Goal: Information Seeking & Learning: Compare options

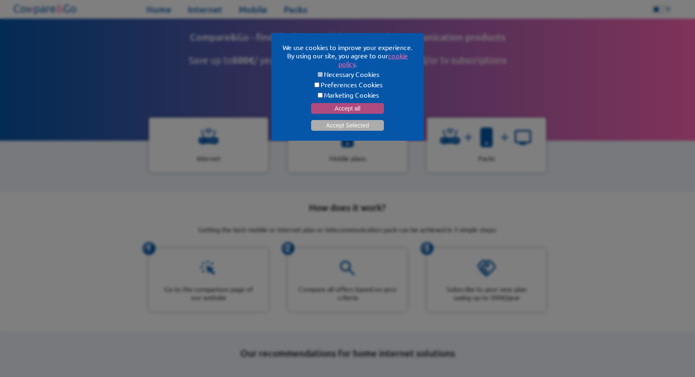
click at [336, 110] on button "Accept all" at bounding box center [347, 108] width 73 height 11
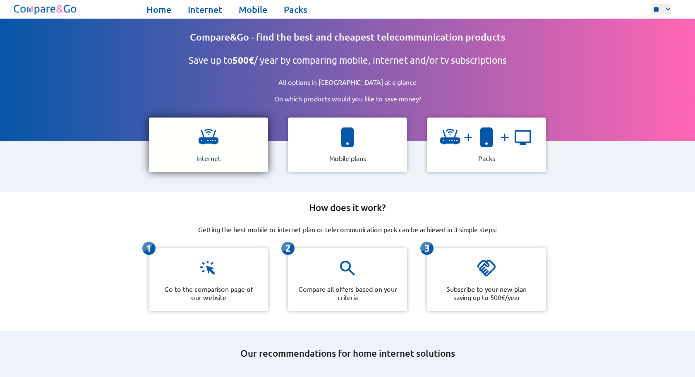
click at [214, 135] on img at bounding box center [208, 137] width 20 height 20
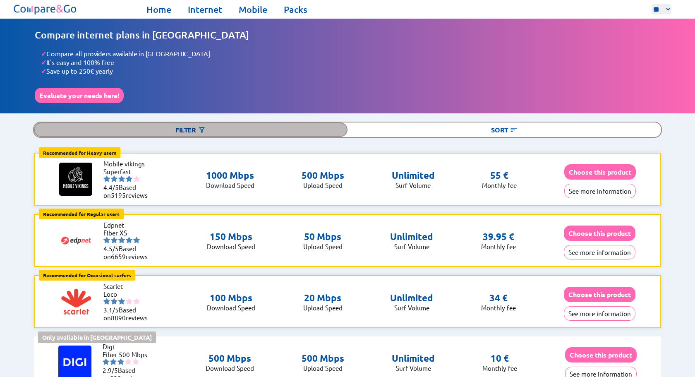
click at [187, 122] on div "Filter" at bounding box center [190, 129] width 313 height 14
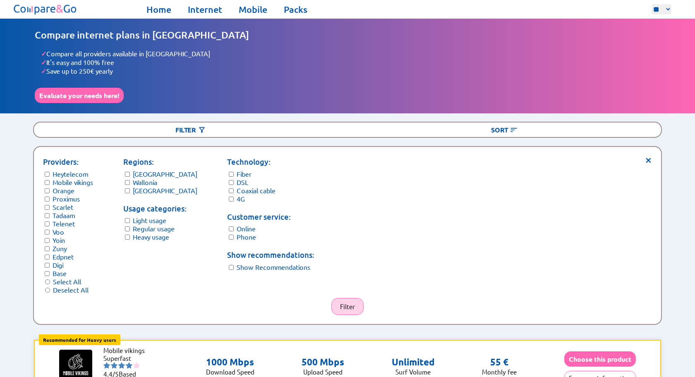
click at [347, 298] on button "Filter" at bounding box center [347, 306] width 32 height 17
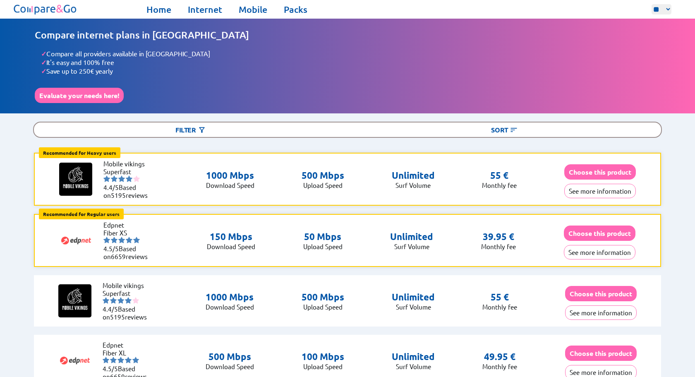
select select "**"
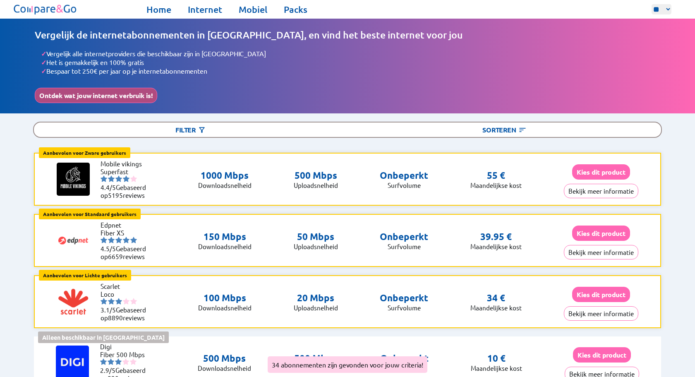
click at [109, 90] on button "Ontdek wat jouw internet verbruik is!" at bounding box center [96, 95] width 122 height 15
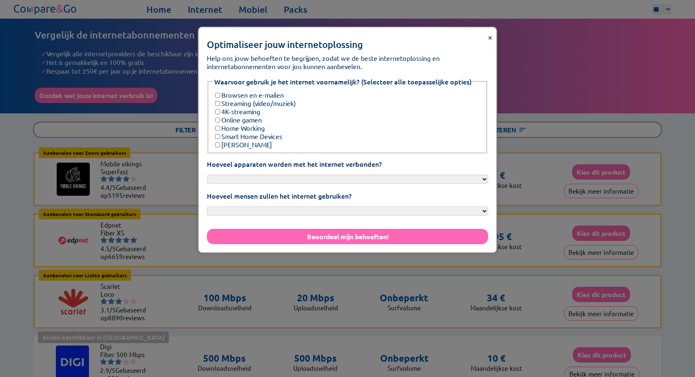
select select "****"
select select "***"
click at [247, 91] on label "Browsen en e-mailen" at bounding box center [248, 95] width 70 height 8
click at [247, 99] on label "Streaming (video/muziek)" at bounding box center [254, 103] width 82 height 8
click at [247, 107] on label "4K-streaming" at bounding box center [236, 111] width 47 height 8
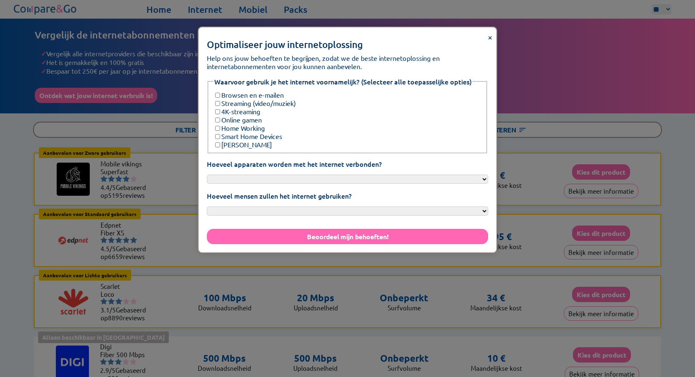
click at [246, 115] on label "Online gamen" at bounding box center [237, 119] width 48 height 8
click at [245, 124] on label "Home Working" at bounding box center [238, 128] width 51 height 8
click at [245, 132] on label "Smart Home Devices" at bounding box center [247, 136] width 69 height 8
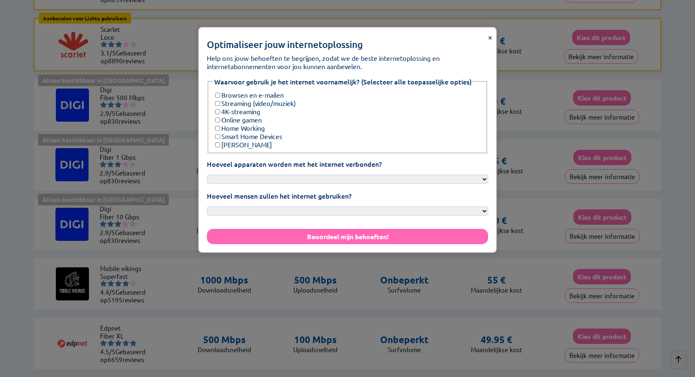
scroll to position [297, 0]
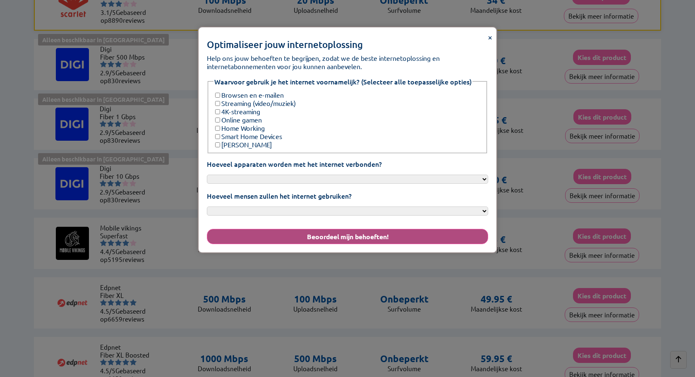
click at [347, 229] on button "Beoordeel mijn behoeften!" at bounding box center [347, 236] width 281 height 15
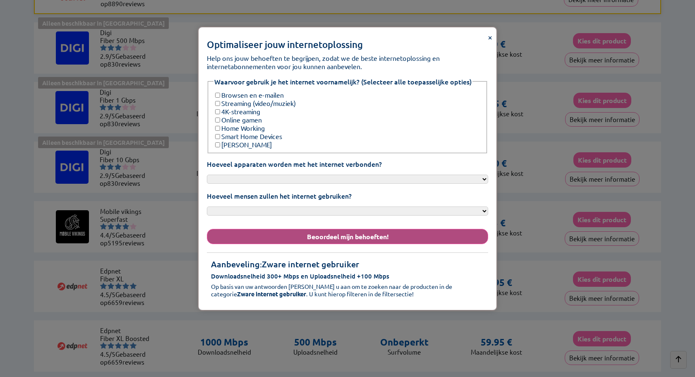
scroll to position [322, 0]
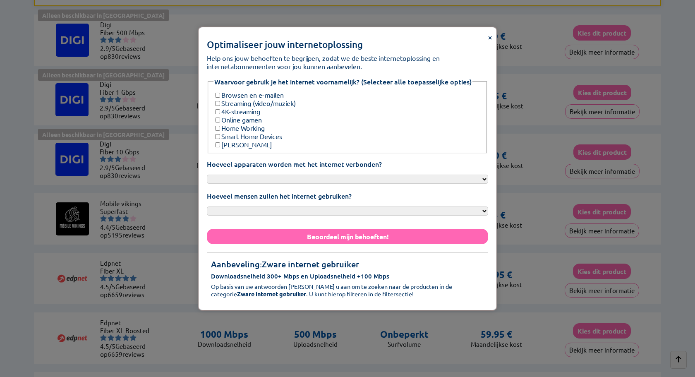
click at [490, 36] on span "×" at bounding box center [490, 36] width 5 height 11
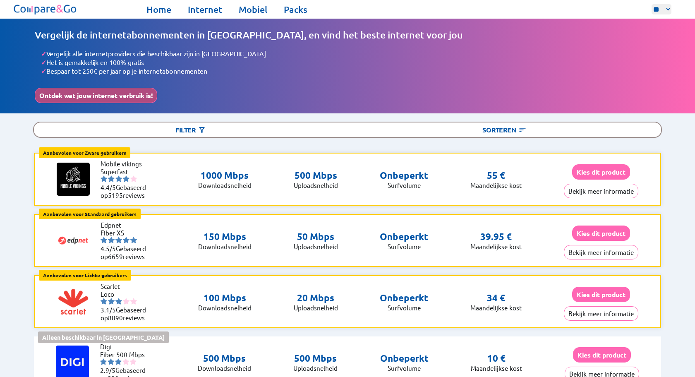
scroll to position [0, 0]
click at [77, 93] on button "Ontdek wat jouw internet verbruik is!" at bounding box center [96, 95] width 122 height 15
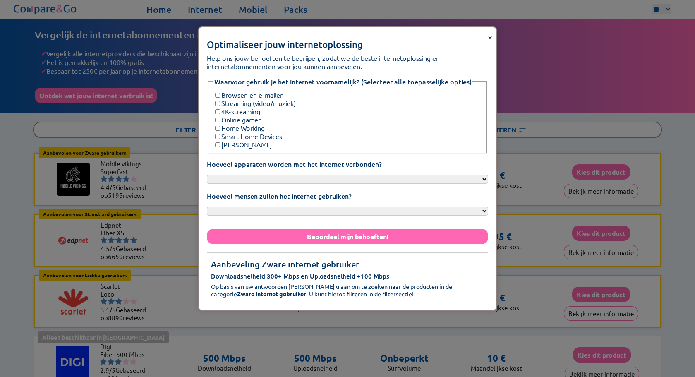
select select "***"
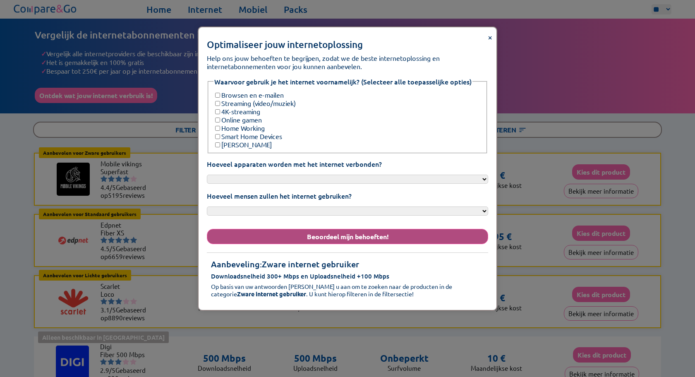
click at [354, 229] on button "Beoordeel mijn behoeften!" at bounding box center [347, 236] width 281 height 15
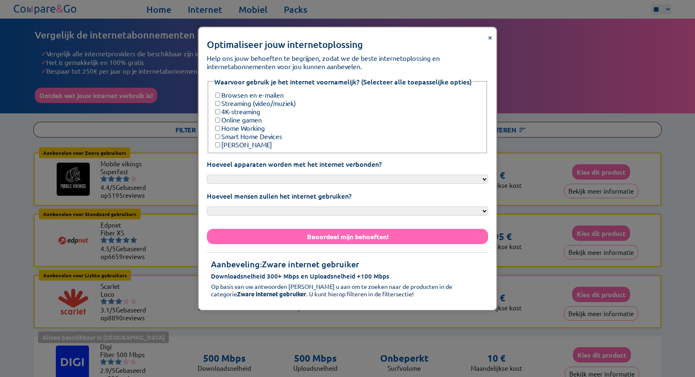
click at [490, 35] on span "×" at bounding box center [490, 36] width 5 height 11
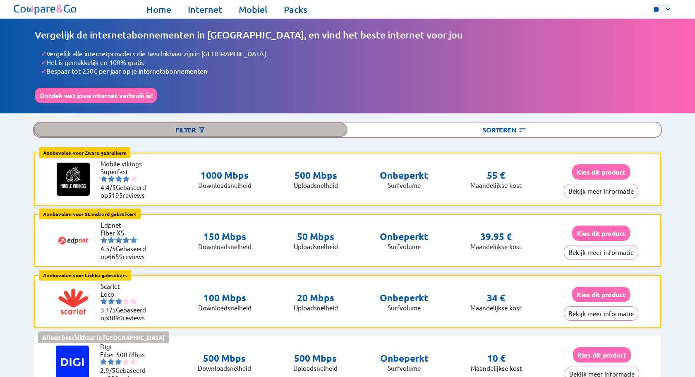
click at [186, 129] on div "Filter" at bounding box center [190, 129] width 313 height 14
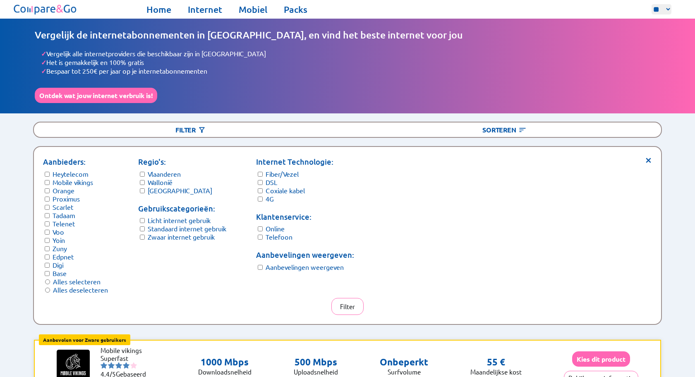
click at [146, 170] on form "Regio's: Vlaanderen Wallonië Brussel" at bounding box center [182, 175] width 88 height 38
click at [349, 300] on button "Filter" at bounding box center [347, 306] width 32 height 17
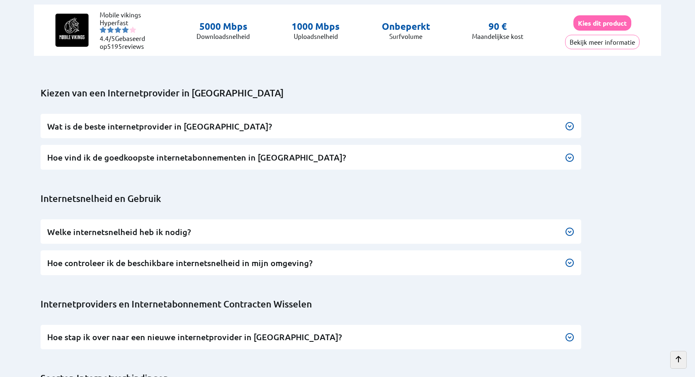
scroll to position [510, 0]
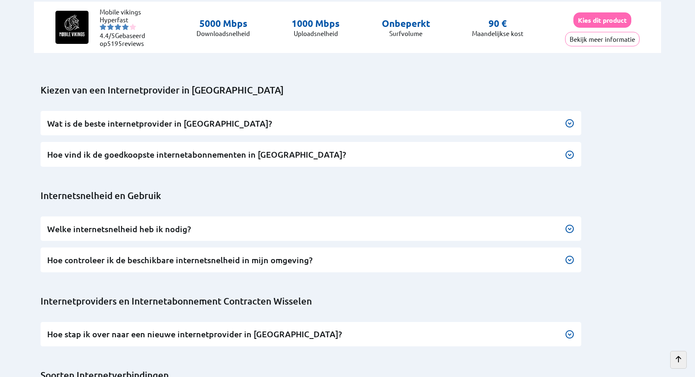
click at [569, 255] on img at bounding box center [569, 260] width 10 height 10
